Goal: Information Seeking & Learning: Learn about a topic

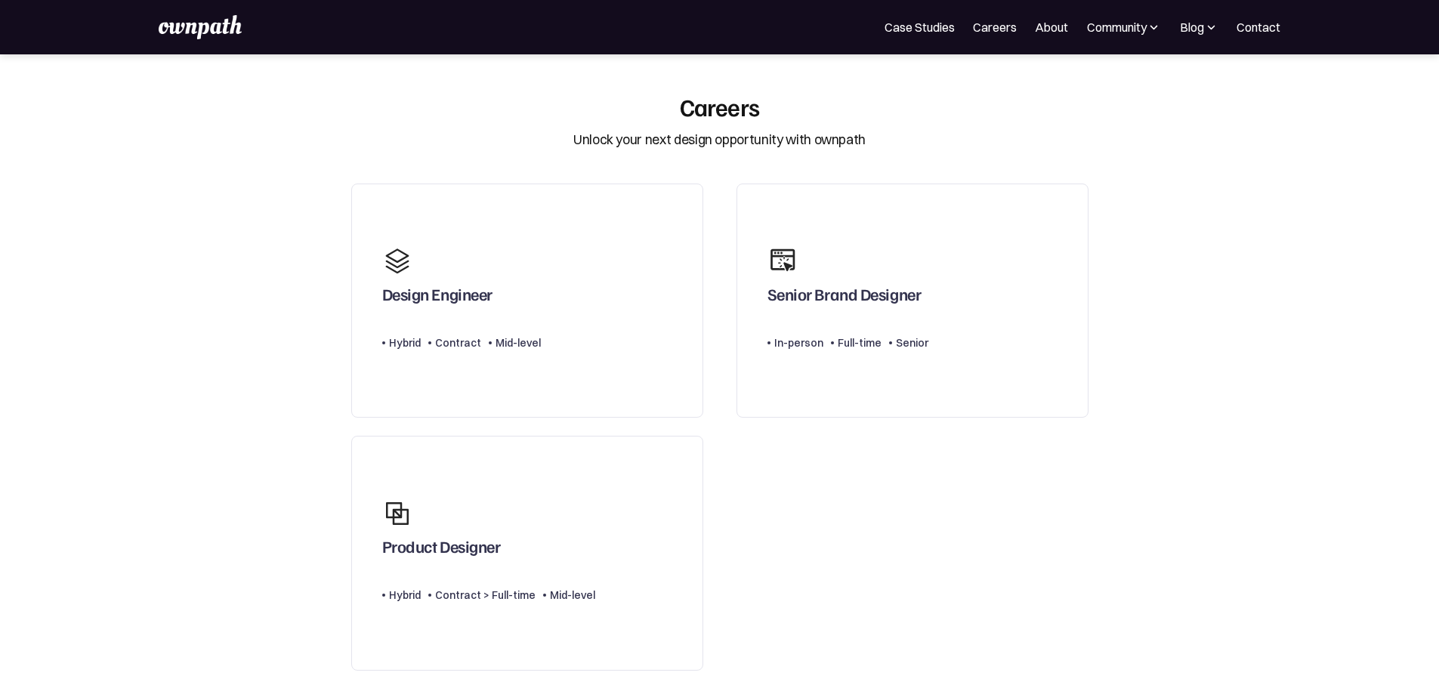
click at [973, 29] on link "Careers" at bounding box center [995, 27] width 44 height 18
click at [973, 35] on link "Careers" at bounding box center [995, 27] width 44 height 18
click at [973, 36] on link "Careers" at bounding box center [995, 27] width 44 height 18
click at [441, 311] on div "Design Engineer" at bounding box center [437, 297] width 110 height 27
click at [466, 553] on div "Product Designer" at bounding box center [441, 549] width 119 height 27
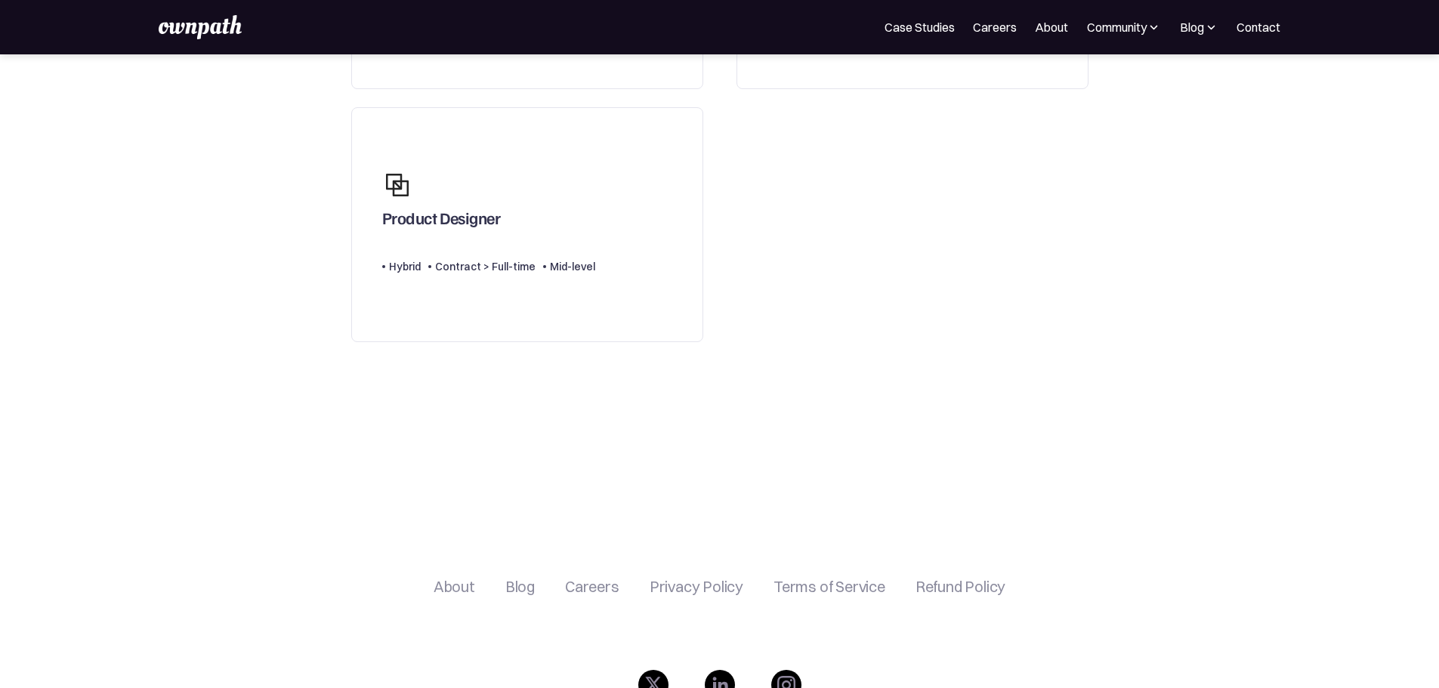
scroll to position [302, 0]
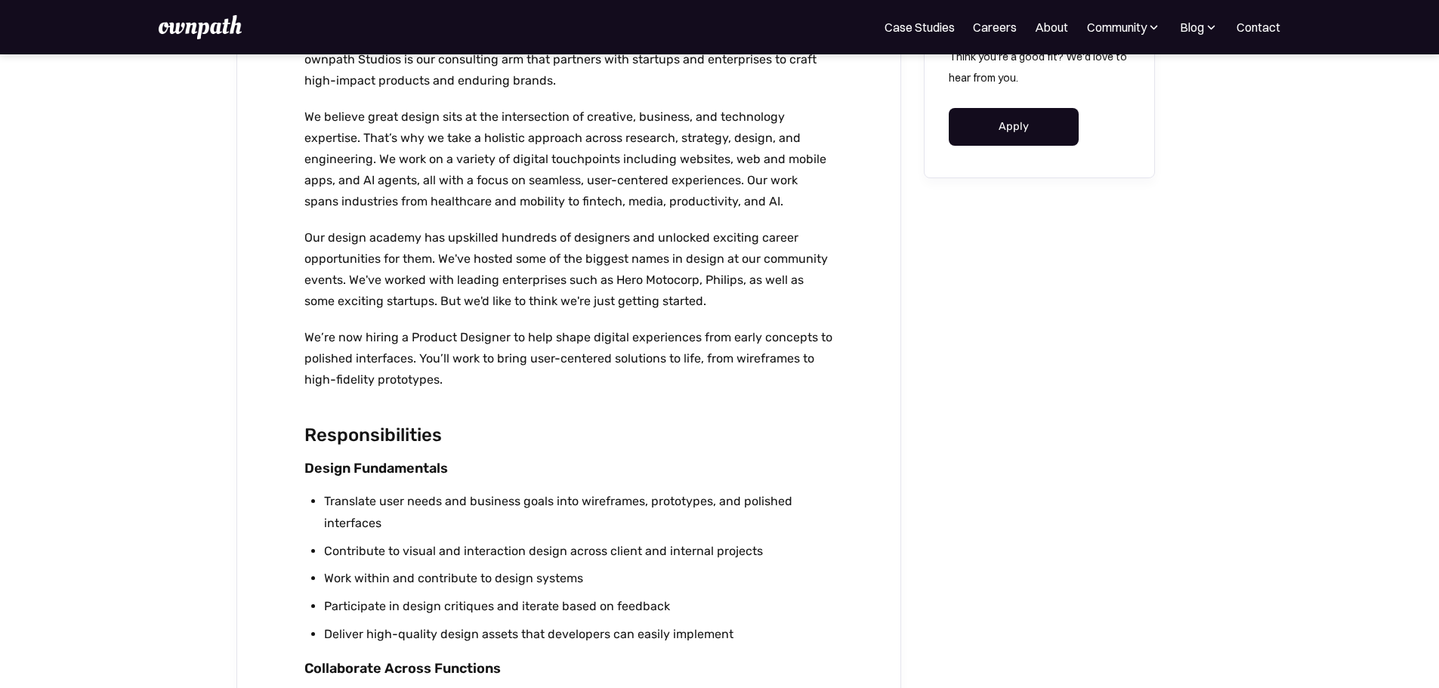
scroll to position [453, 0]
